Goal: Task Accomplishment & Management: Manage account settings

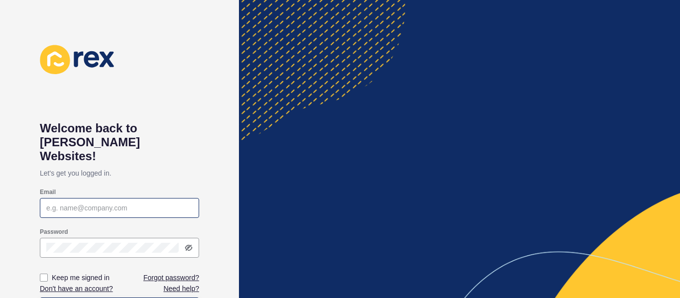
click at [92, 203] on input "Email" at bounding box center [119, 208] width 146 height 10
click at [83, 203] on input "Email" at bounding box center [119, 208] width 146 height 10
type input "[EMAIL_ADDRESS][DOMAIN_NAME]"
click at [189, 239] on div at bounding box center [119, 248] width 159 height 20
click at [188, 244] on icon at bounding box center [189, 248] width 8 height 8
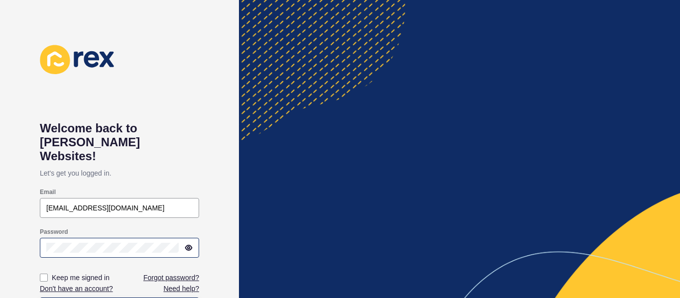
click at [188, 247] on icon at bounding box center [189, 248] width 2 height 2
click at [188, 244] on icon at bounding box center [189, 248] width 8 height 8
click at [48, 272] on div "Keep me signed in" at bounding box center [80, 277] width 80 height 11
click at [45, 274] on label at bounding box center [44, 278] width 8 height 8
click at [45, 275] on input "Keep me signed in" at bounding box center [45, 278] width 6 height 6
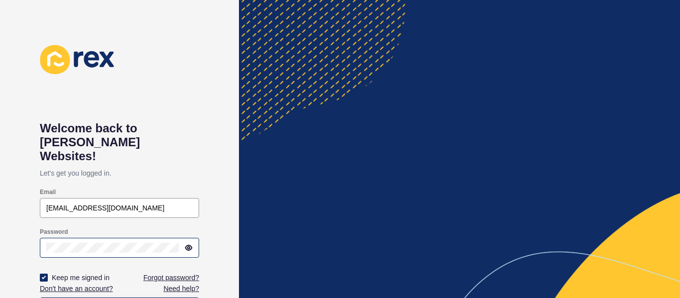
checkbox input "true"
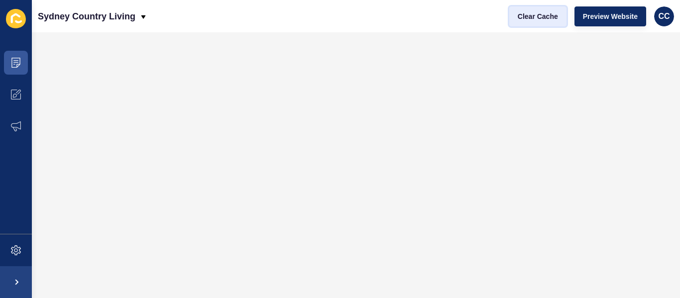
click at [518, 18] on span "Clear Cache" at bounding box center [538, 16] width 40 height 10
click at [530, 14] on span "Clear Cache" at bounding box center [538, 16] width 40 height 10
click at [533, 15] on span "Clear Cache" at bounding box center [538, 16] width 40 height 10
click at [526, 20] on span "Clear Cache" at bounding box center [538, 16] width 40 height 10
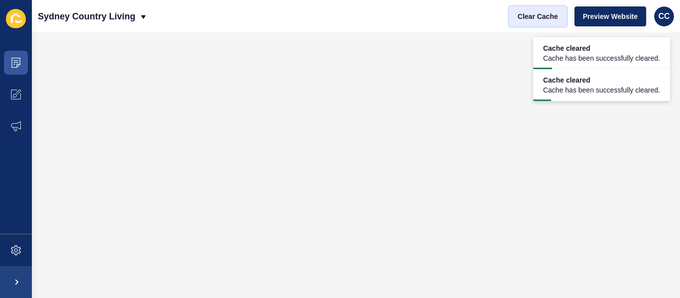
click at [522, 14] on span "Clear Cache" at bounding box center [538, 16] width 40 height 10
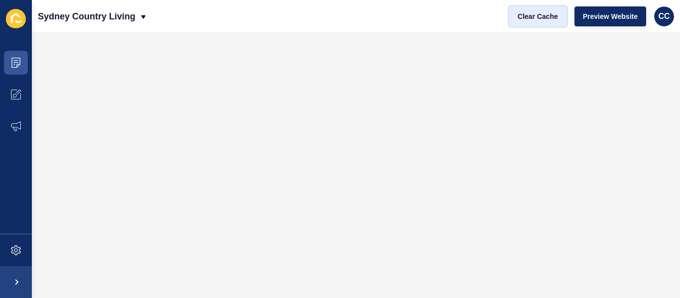
click at [519, 19] on span "Clear Cache" at bounding box center [538, 16] width 40 height 10
click at [518, 18] on span "Clear Cache" at bounding box center [538, 16] width 40 height 10
click at [545, 20] on span "Clear Cache" at bounding box center [538, 16] width 40 height 10
click at [518, 12] on span "Clear Cache" at bounding box center [538, 16] width 40 height 10
